Goal: Information Seeking & Learning: Learn about a topic

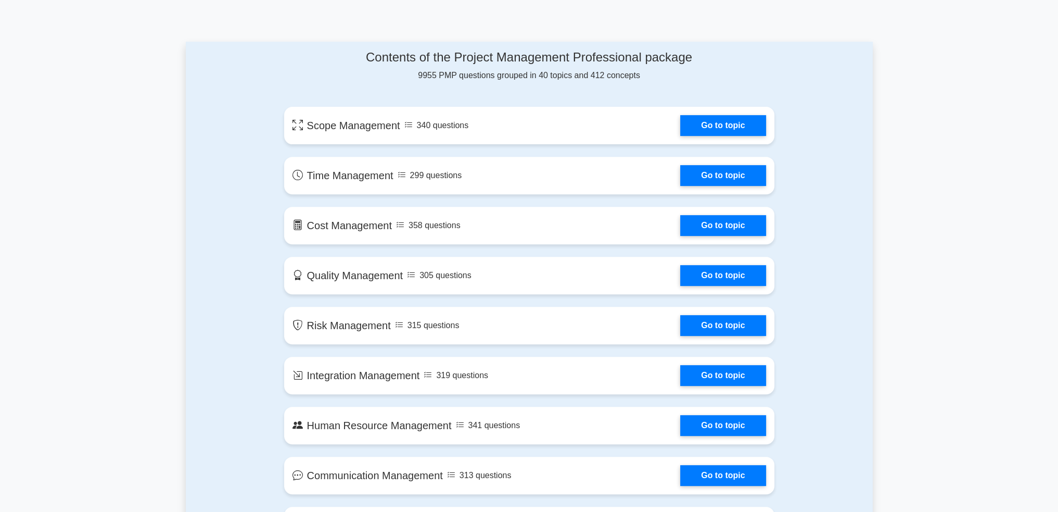
scroll to position [729, 0]
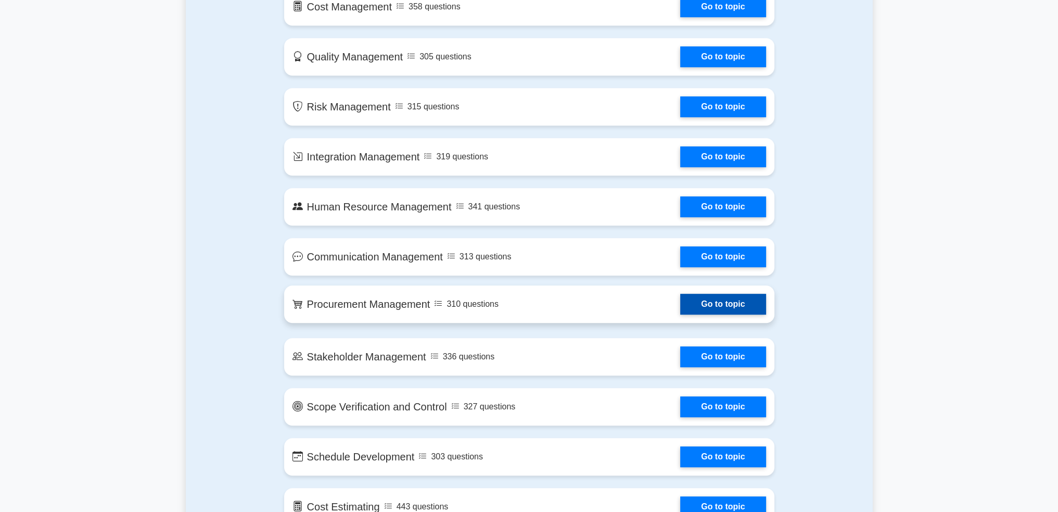
click at [715, 305] on link "Go to topic" at bounding box center [722, 304] width 85 height 21
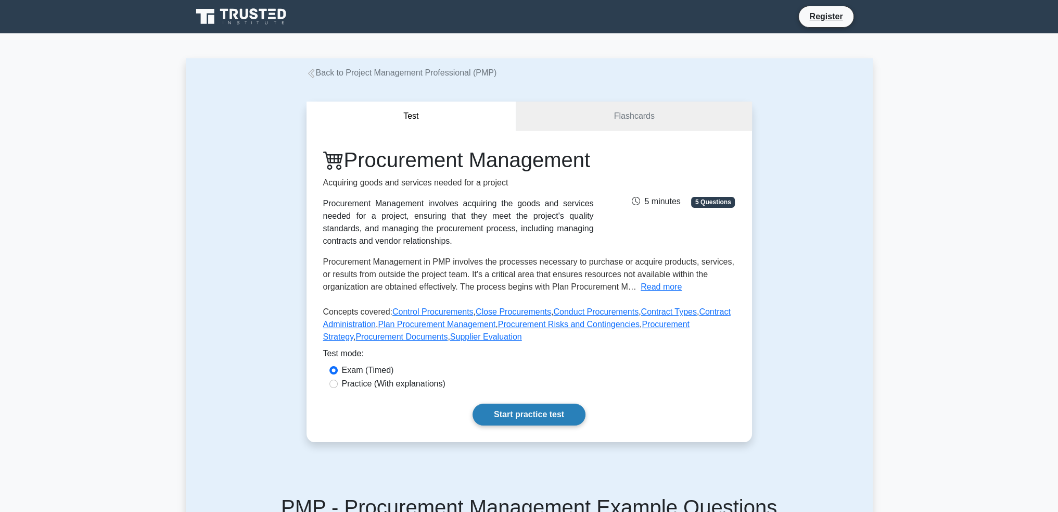
click at [525, 425] on link "Start practice test" at bounding box center [529, 414] width 113 height 22
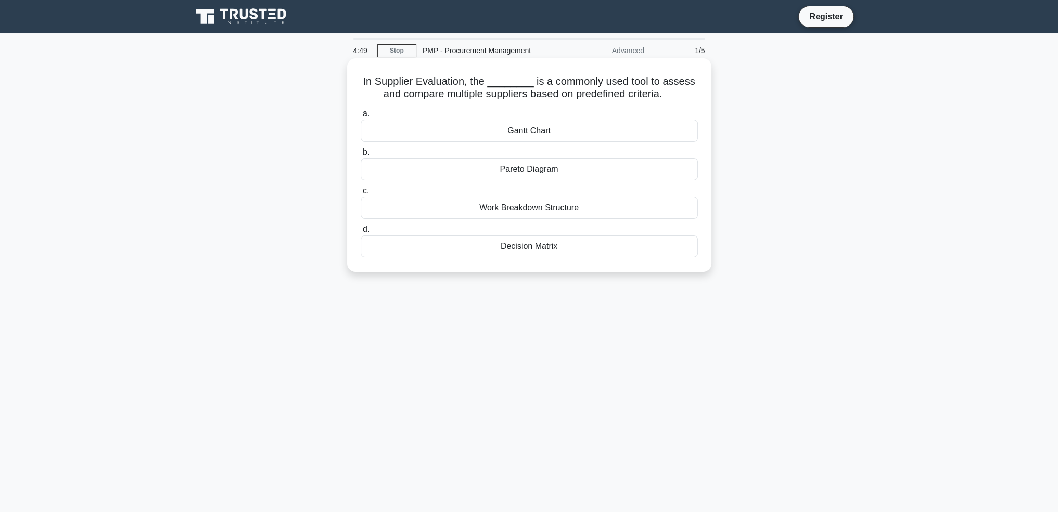
click at [496, 247] on div "Decision Matrix" at bounding box center [529, 246] width 337 height 22
click at [361, 233] on input "d. Decision Matrix" at bounding box center [361, 229] width 0 height 7
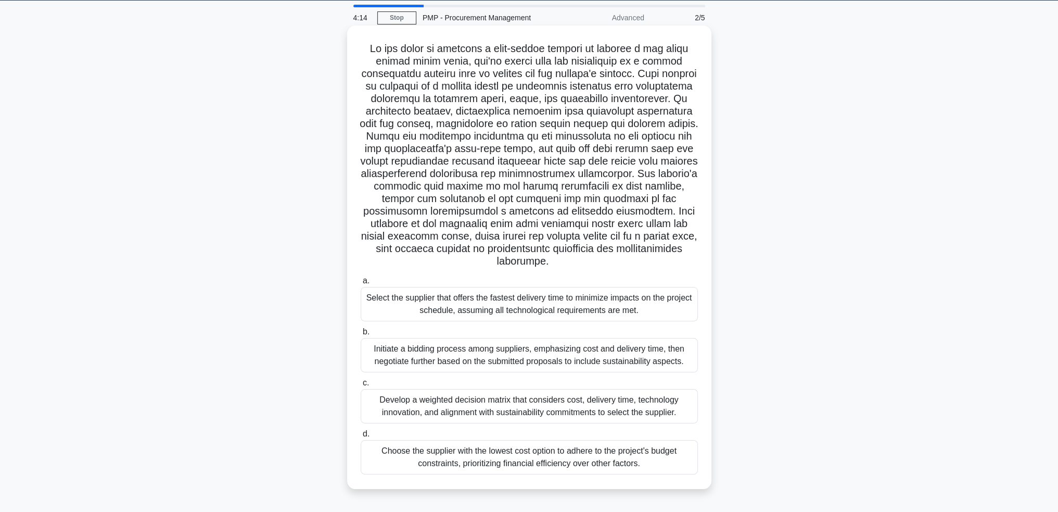
scroll to position [50, 0]
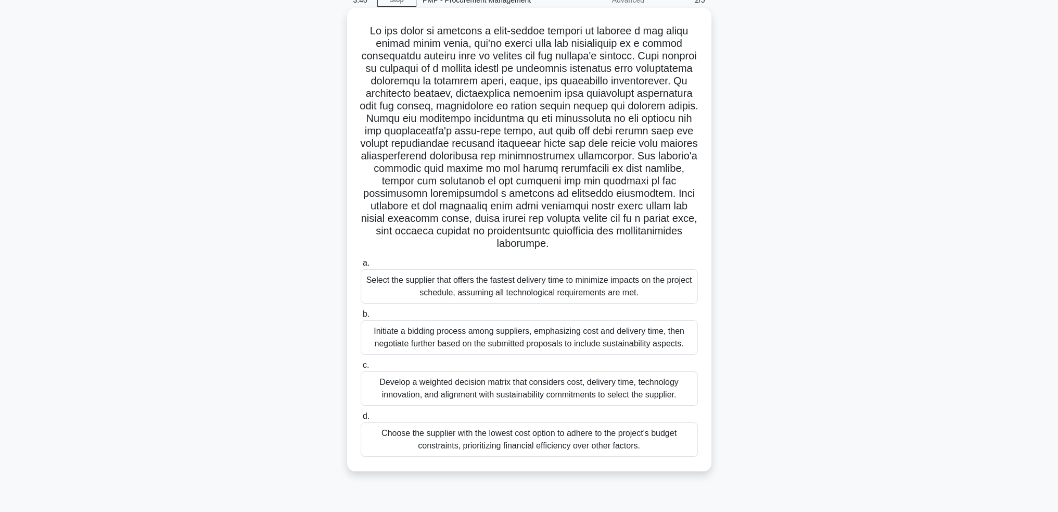
click at [516, 399] on div "Develop a weighted decision matrix that considers cost, delivery time, technolo…" at bounding box center [529, 388] width 337 height 34
click at [361, 369] on input "c. Develop a weighted decision matrix that considers cost, delivery time, techn…" at bounding box center [361, 365] width 0 height 7
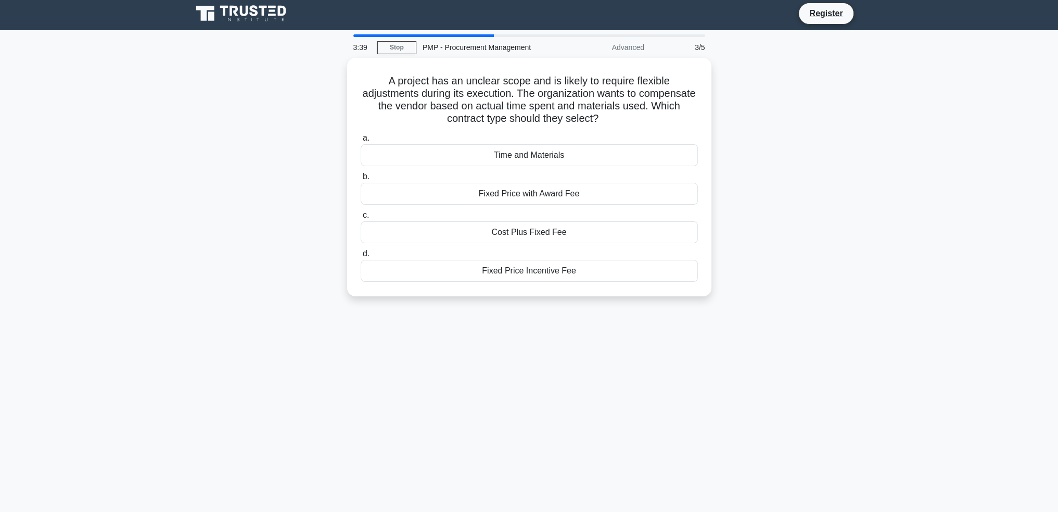
scroll to position [0, 0]
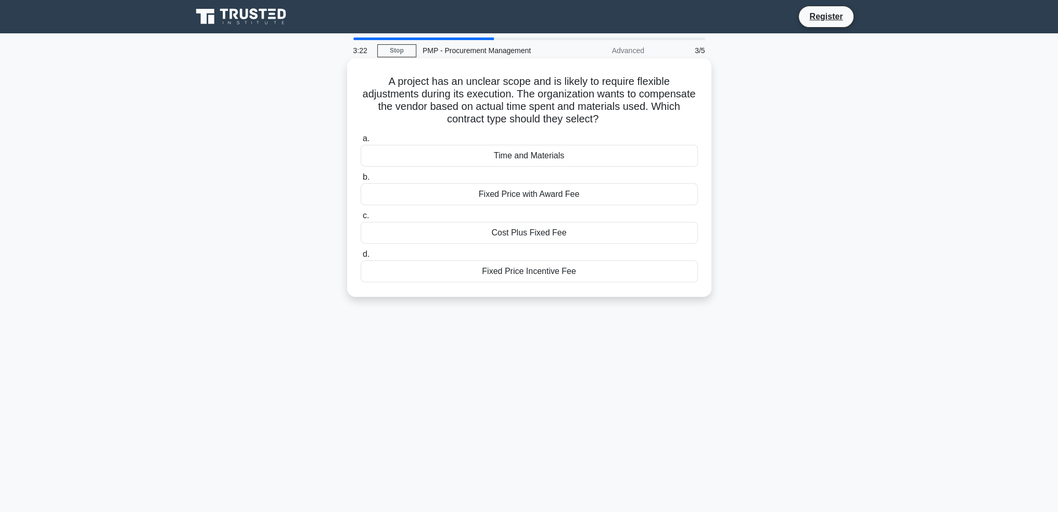
click at [507, 231] on div "Cost Plus Fixed Fee" at bounding box center [529, 233] width 337 height 22
click at [361, 219] on input "c. Cost Plus Fixed Fee" at bounding box center [361, 215] width 0 height 7
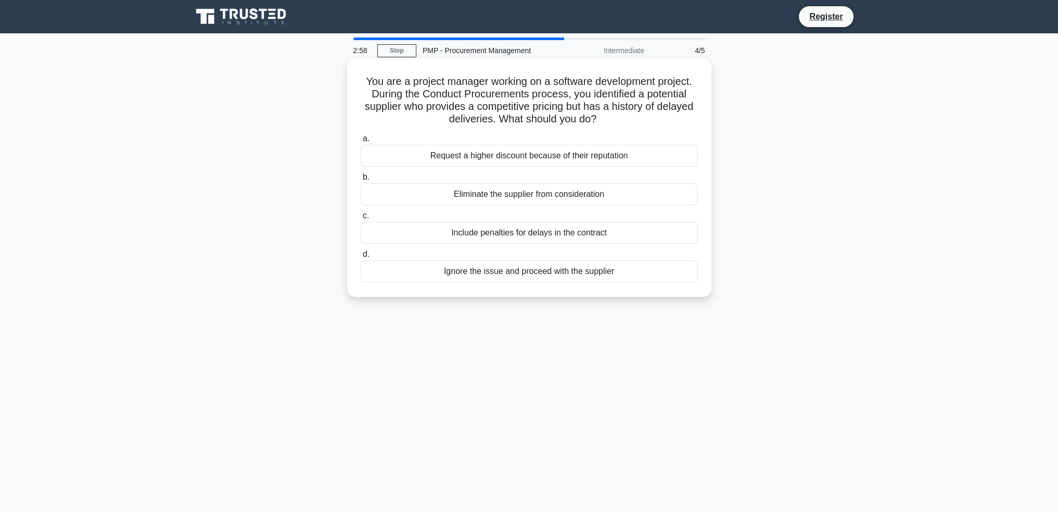
click at [429, 236] on div "Include penalties for delays in the contract" at bounding box center [529, 233] width 337 height 22
click at [361, 219] on input "c. Include penalties for delays in the contract" at bounding box center [361, 215] width 0 height 7
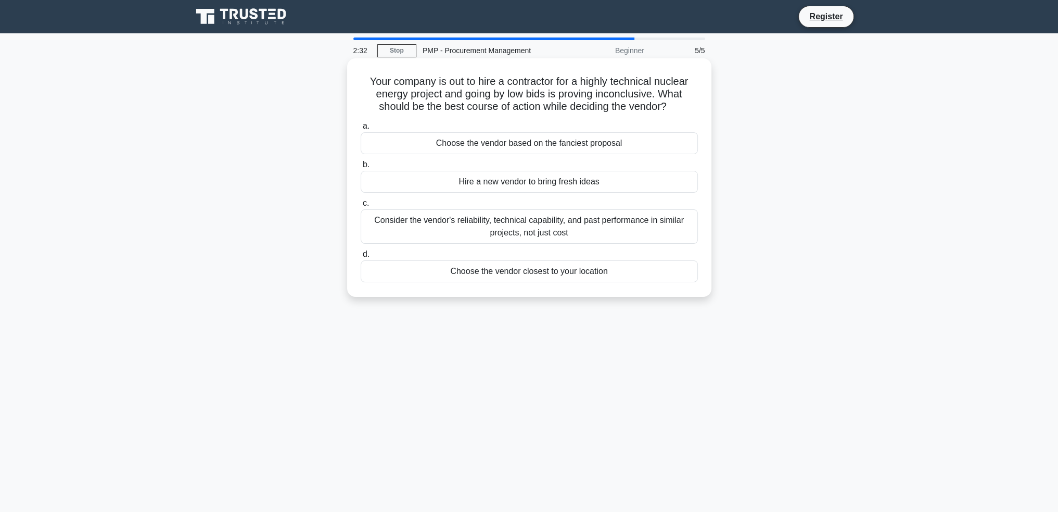
click at [429, 235] on div "Consider the vendor's reliability, technical capability, and past performance i…" at bounding box center [529, 226] width 337 height 34
click at [361, 207] on input "c. Consider the vendor's reliability, technical capability, and past performanc…" at bounding box center [361, 203] width 0 height 7
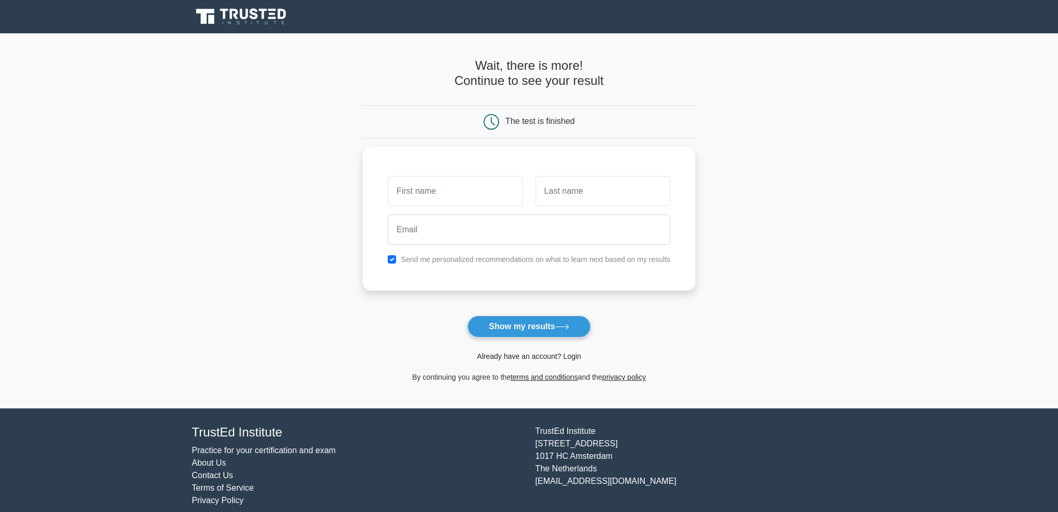
click at [545, 356] on link "Already have an account? Login" at bounding box center [529, 356] width 104 height 8
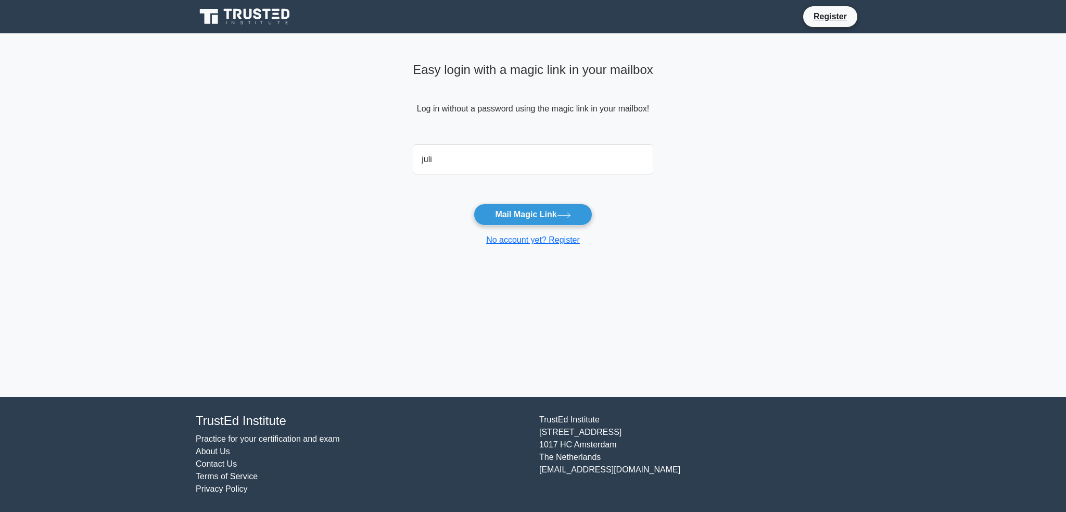
type input "julie.dubois@amadeus.com"
click at [518, 214] on button "Mail Magic Link" at bounding box center [533, 215] width 118 height 22
